Goal: Task Accomplishment & Management: Manage account settings

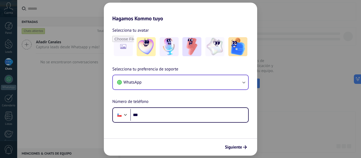
click at [198, 82] on button "WhatsApp" at bounding box center [180, 82] width 135 height 14
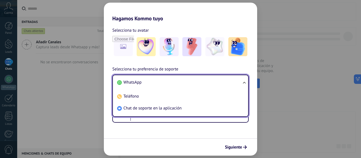
click at [203, 130] on form "Selecciona tu avatar Selecciona tu preferencia de soporte WhatsApp WhatsApp Tel…" at bounding box center [180, 89] width 153 height 134
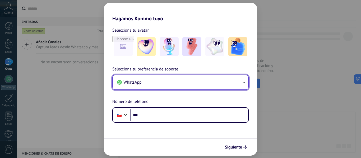
click at [193, 83] on button "WhatsApp" at bounding box center [180, 82] width 135 height 14
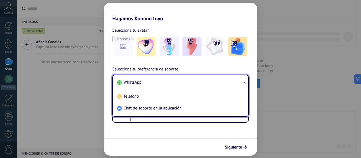
click at [183, 134] on form "Selecciona tu avatar Selecciona tu preferencia de soporte WhatsApp WhatsApp Tel…" at bounding box center [180, 89] width 153 height 134
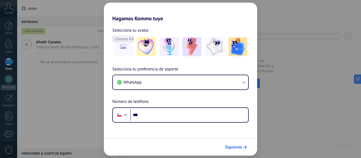
click at [235, 147] on span "Siguiente" at bounding box center [233, 148] width 17 height 4
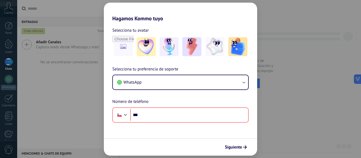
click at [288, 38] on div "Hagamos Kommo tuyo Selecciona tu avatar Selecciona tu preferencia de soporte Wh…" at bounding box center [180, 79] width 361 height 158
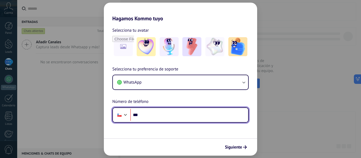
click at [204, 112] on input "***" at bounding box center [189, 115] width 118 height 12
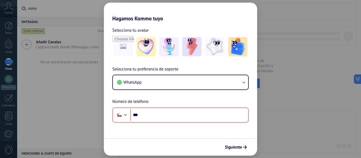
click at [106, 61] on div "Selecciona tu avatar Selecciona tu preferencia de soporte WhatsApp Número de te…" at bounding box center [180, 72] width 153 height 101
click at [148, 47] on img at bounding box center [146, 46] width 19 height 19
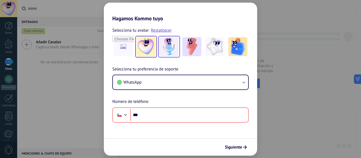
click at [168, 51] on img at bounding box center [169, 46] width 19 height 19
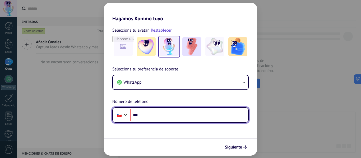
click at [165, 117] on input "***" at bounding box center [189, 115] width 118 height 12
type input "**********"
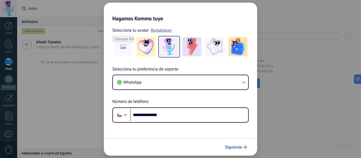
click at [231, 146] on span "Siguiente" at bounding box center [233, 148] width 17 height 4
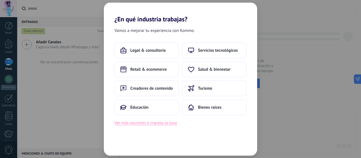
click at [171, 126] on button "Ver más opciones o ingresa la tuya" at bounding box center [146, 123] width 62 height 7
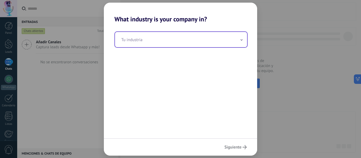
click at [186, 45] on input "text" at bounding box center [181, 39] width 132 height 15
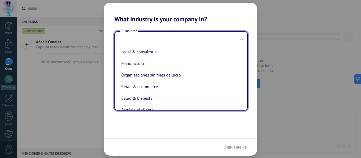
scroll to position [73, 0]
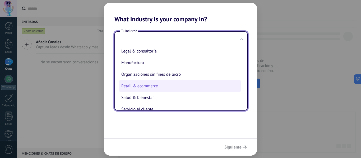
click at [164, 84] on li "Retail & ecommerce" at bounding box center [180, 86] width 122 height 12
type input "**********"
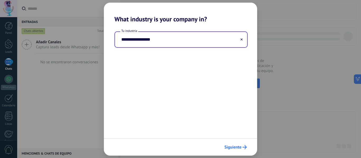
click at [239, 147] on span "Siguiente" at bounding box center [233, 148] width 17 height 4
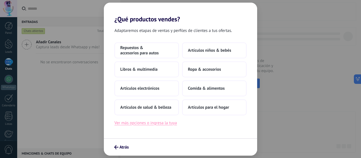
click at [172, 122] on button "Ver más opciones o ingresa la tuya" at bounding box center [146, 123] width 62 height 7
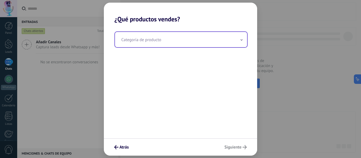
click at [209, 44] on input "text" at bounding box center [181, 39] width 132 height 15
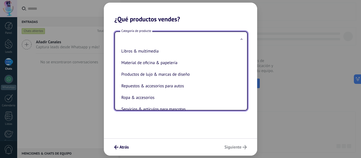
scroll to position [108, 0]
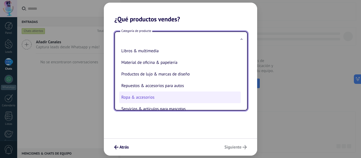
click at [171, 101] on li "Ropa & accesorios" at bounding box center [180, 98] width 122 height 12
type input "**********"
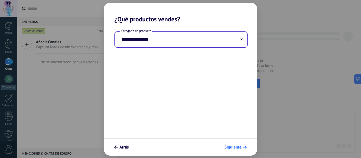
click at [232, 146] on span "Siguiente" at bounding box center [233, 148] width 17 height 4
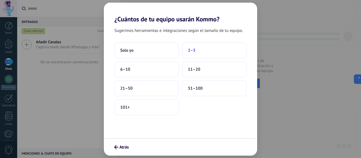
click at [208, 52] on button "2–5" at bounding box center [214, 51] width 65 height 16
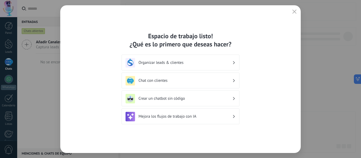
click at [214, 115] on h3 "Mejora los flujos de trabajo con IA" at bounding box center [186, 116] width 94 height 5
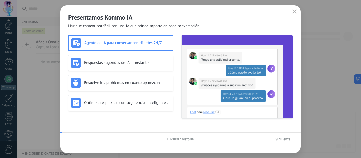
scroll to position [62, 0]
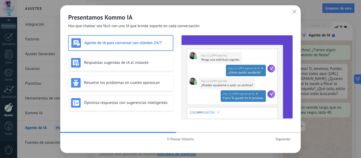
click at [184, 140] on span "Pausar historia" at bounding box center [183, 140] width 24 height 4
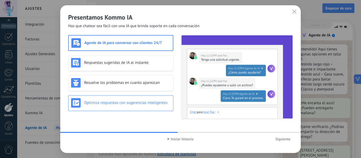
scroll to position [96, 0]
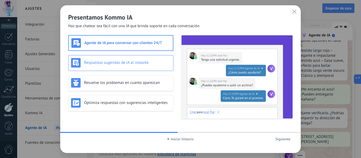
click at [146, 68] on div "Respuestas sugeridas de IA al instante" at bounding box center [120, 63] width 105 height 16
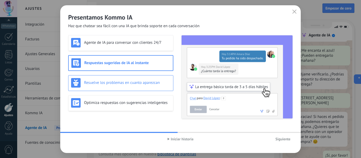
scroll to position [0, 0]
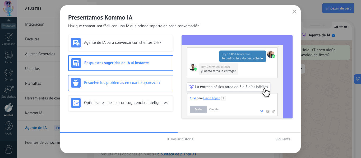
click at [134, 83] on h3 "Resuelve los problemas en cuanto aparezcan" at bounding box center [127, 82] width 87 height 5
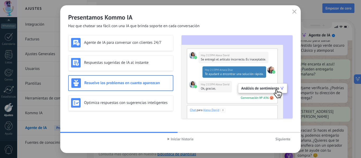
scroll to position [135, 0]
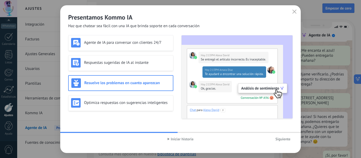
click at [134, 83] on h3 "Resuelve los problemas en cuanto aparezcan" at bounding box center [127, 83] width 86 height 5
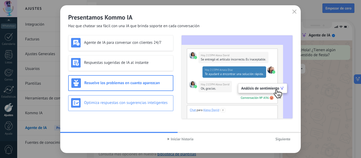
click at [135, 104] on h3 "Optimiza respuestas con sugerencias inteligentes" at bounding box center [127, 103] width 87 height 5
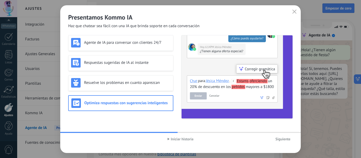
click at [283, 140] on span "Siguiente" at bounding box center [283, 140] width 15 height 4
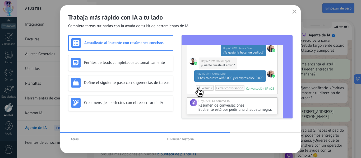
scroll to position [121, 0]
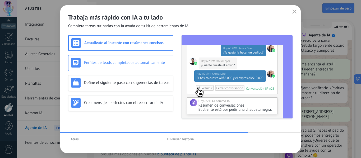
click at [154, 57] on div "Perfiles de leads completados automáticamente" at bounding box center [120, 63] width 105 height 16
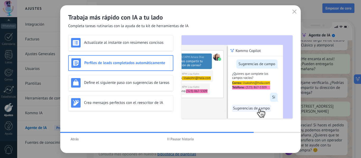
scroll to position [135, 0]
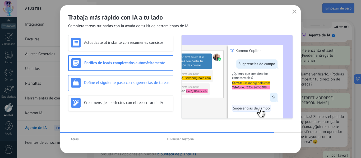
click at [148, 83] on h3 "Define el siguiente paso con sugerencias de tareas" at bounding box center [127, 82] width 87 height 5
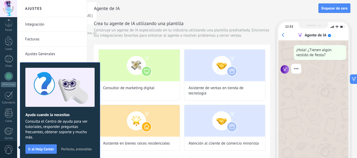
scroll to position [62, 0]
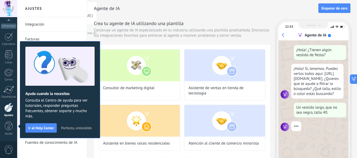
click at [75, 127] on span "Perfecto, entendido" at bounding box center [76, 128] width 31 height 4
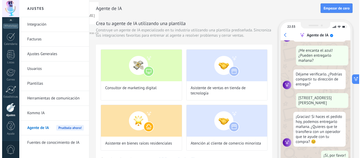
scroll to position [0, 0]
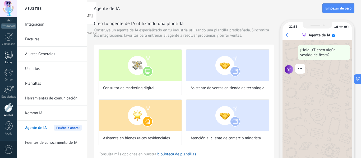
click at [7, 56] on div at bounding box center [9, 54] width 8 height 9
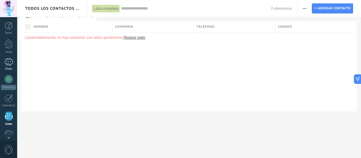
click at [10, 59] on div at bounding box center [8, 62] width 8 height 8
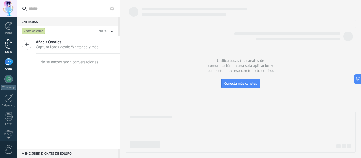
click at [9, 49] on div at bounding box center [9, 44] width 8 height 10
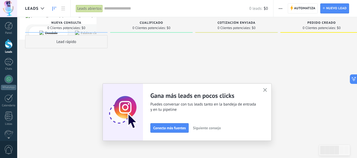
click at [266, 92] on icon "button" at bounding box center [266, 90] width 4 height 4
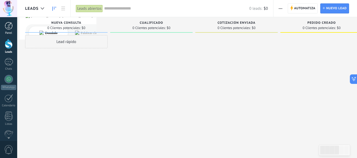
click at [5, 28] on div at bounding box center [9, 26] width 8 height 8
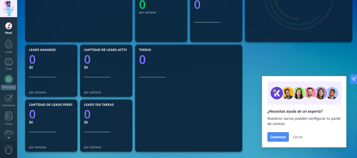
scroll to position [134, 0]
click at [11, 64] on div at bounding box center [8, 62] width 8 height 8
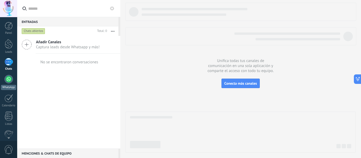
click at [11, 80] on div at bounding box center [8, 79] width 8 height 8
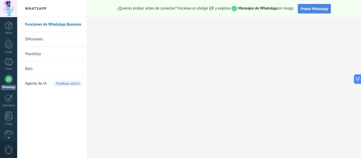
click at [309, 8] on span "Probar WhatsApp" at bounding box center [315, 8] width 28 height 5
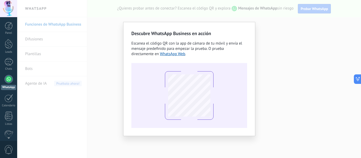
click at [260, 42] on div "Descubre WhatsApp Business en acción Escanea el código QR con la app de cámara …" at bounding box center [189, 79] width 344 height 158
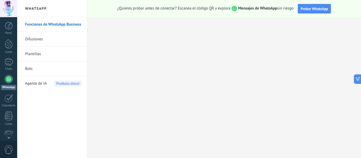
click at [36, 70] on link "Bots" at bounding box center [53, 69] width 57 height 15
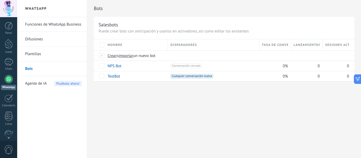
click at [34, 84] on span "Agente de IA" at bounding box center [36, 83] width 22 height 15
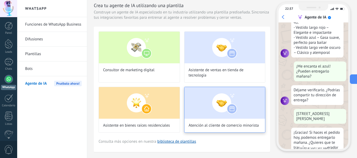
scroll to position [121, 0]
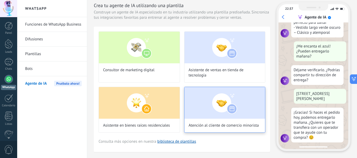
click at [212, 102] on img at bounding box center [225, 103] width 81 height 32
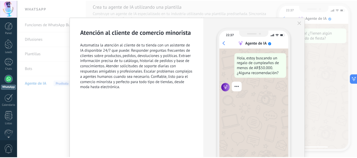
scroll to position [0, 0]
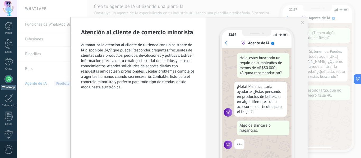
click at [201, 11] on div "Atención al cliente de comercio minorista Automatiza la atención al cliente de …" at bounding box center [189, 79] width 344 height 158
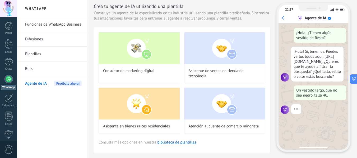
click at [40, 66] on link "Bots" at bounding box center [53, 69] width 57 height 15
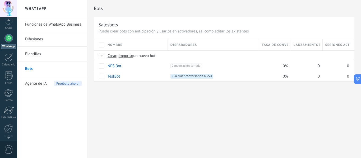
scroll to position [41, 0]
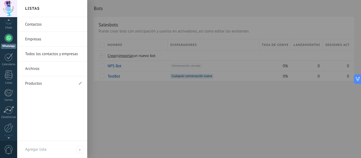
click at [37, 83] on link "Productos" at bounding box center [49, 83] width 49 height 15
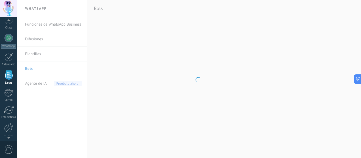
scroll to position [33, 0]
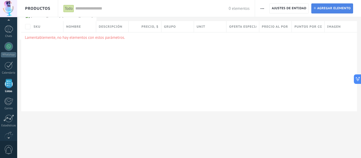
click at [320, 6] on span "Agregar elemento" at bounding box center [335, 9] width 34 height 10
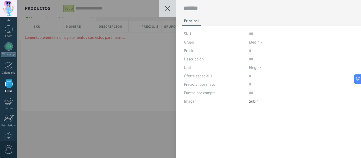
scroll to position [5, 0]
click at [172, 9] on button at bounding box center [167, 8] width 17 height 17
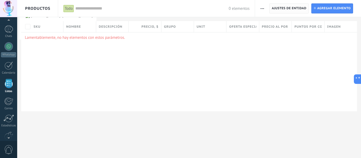
click at [283, 12] on span "Ajustes de entidad" at bounding box center [289, 9] width 35 height 10
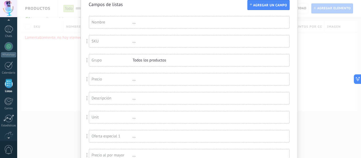
scroll to position [0, 0]
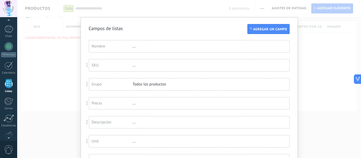
click at [320, 48] on div "Campos de listas Agregar un campo Usted ha alcanzado la cantidad máxima de los …" at bounding box center [189, 79] width 344 height 158
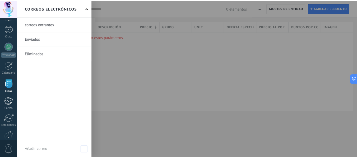
scroll to position [62, 0]
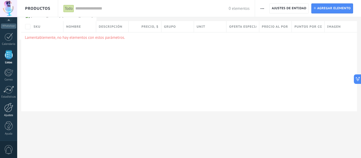
click at [10, 107] on div at bounding box center [8, 107] width 9 height 9
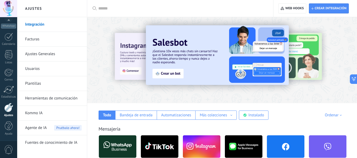
click at [107, 9] on input "text" at bounding box center [182, 9] width 168 height 6
type input "***"
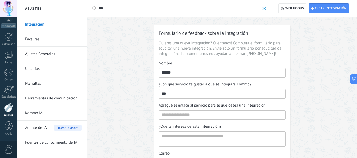
click at [107, 9] on input "***" at bounding box center [179, 9] width 162 height 6
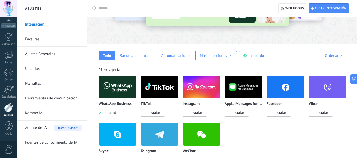
scroll to position [60, 0]
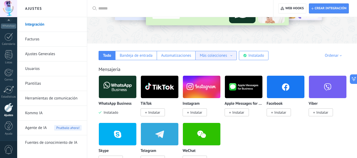
click at [230, 58] on div "Más colecciones" at bounding box center [216, 55] width 33 height 5
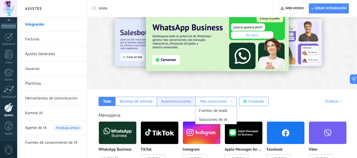
scroll to position [0, 0]
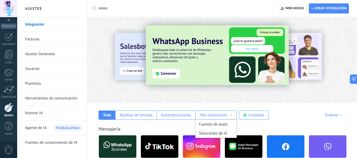
click at [110, 9] on input "text" at bounding box center [182, 9] width 168 height 6
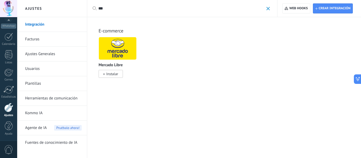
click at [108, 7] on input "***" at bounding box center [181, 9] width 166 height 6
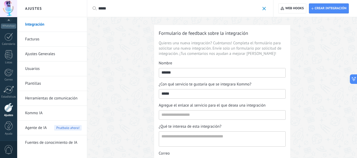
type input "*****"
click at [42, 112] on link "Kommo IA" at bounding box center [53, 113] width 57 height 15
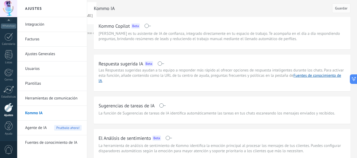
scroll to position [26, 0]
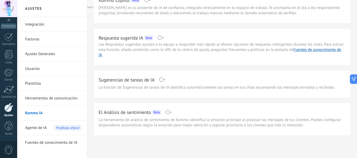
click at [42, 125] on span "Agente de IA" at bounding box center [36, 128] width 22 height 15
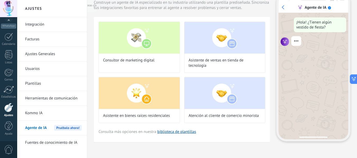
scroll to position [29, 0]
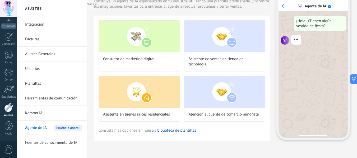
click at [61, 139] on link "Fuentes de conocimiento de IA" at bounding box center [53, 143] width 57 height 15
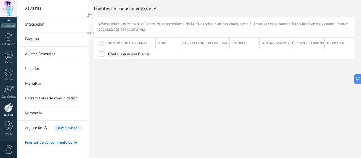
click at [39, 25] on link "Integración" at bounding box center [53, 24] width 57 height 15
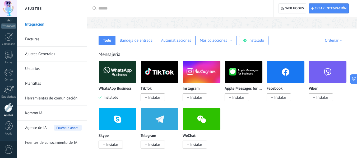
scroll to position [75, 0]
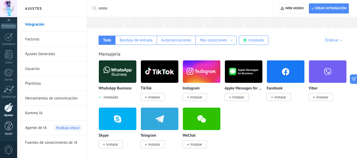
click at [12, 127] on div at bounding box center [9, 126] width 8 height 9
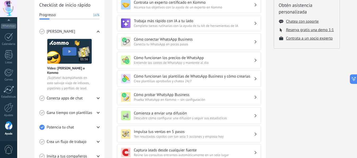
scroll to position [77, 0]
click at [226, 98] on span "Prueba WhatsApp en Kommo — sin configuración" at bounding box center [194, 99] width 120 height 4
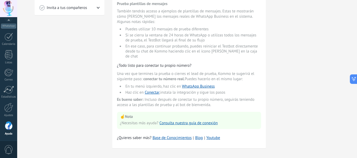
scroll to position [0, 0]
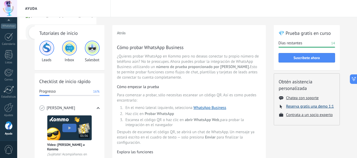
click at [298, 108] on button "Reserva gratis una demo 1:1" at bounding box center [311, 106] width 48 height 5
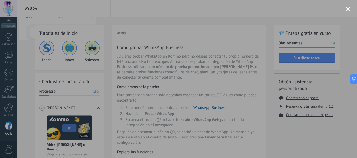
click at [349, 9] on button "Close modal" at bounding box center [348, 9] width 5 height 5
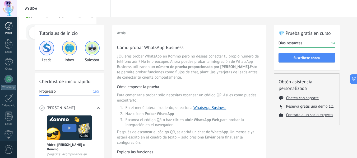
click at [10, 35] on div "Panel" at bounding box center [8, 32] width 15 height 3
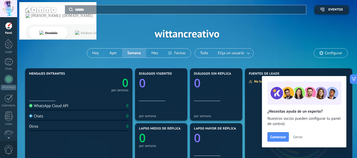
click at [300, 133] on div "Comenzar Cerrar" at bounding box center [305, 138] width 74 height 10
click at [300, 135] on button "Cerrar" at bounding box center [298, 137] width 14 height 8
